Goal: Navigation & Orientation: Find specific page/section

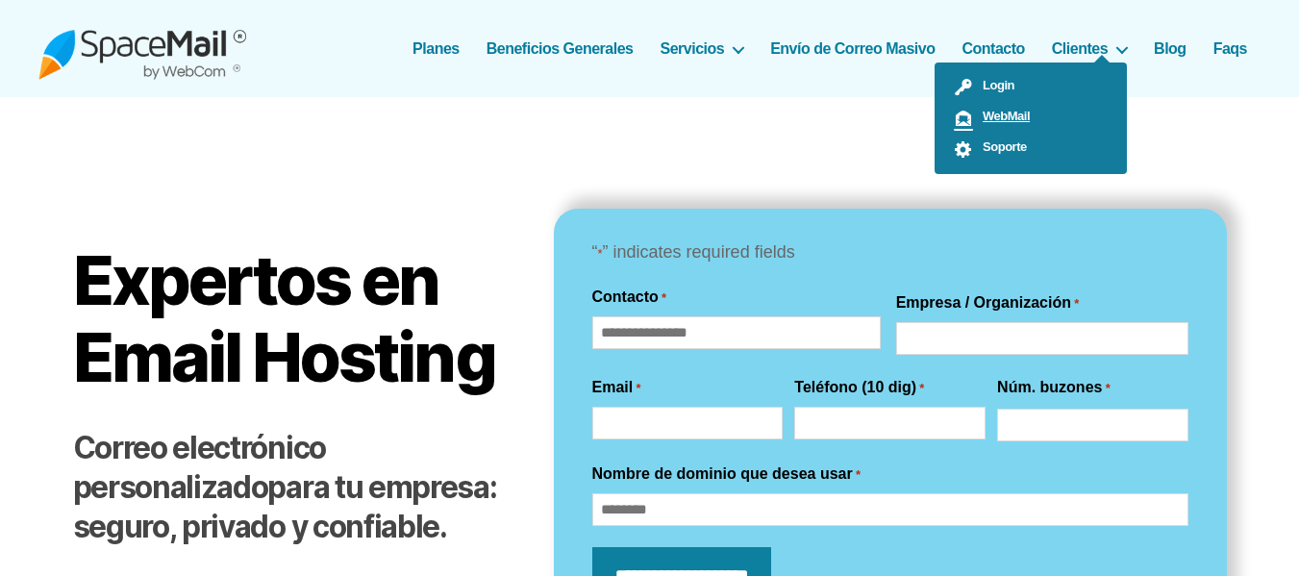
click at [1005, 112] on span "WebMail" at bounding box center [1001, 116] width 57 height 14
click at [1001, 138] on link "Soporte" at bounding box center [1031, 149] width 192 height 31
click at [1016, 119] on span "WebMail" at bounding box center [1001, 116] width 57 height 14
click at [1012, 116] on span "WebMail" at bounding box center [1001, 116] width 57 height 14
click at [996, 85] on span "Login" at bounding box center [993, 85] width 41 height 14
